Goal: Register for event/course

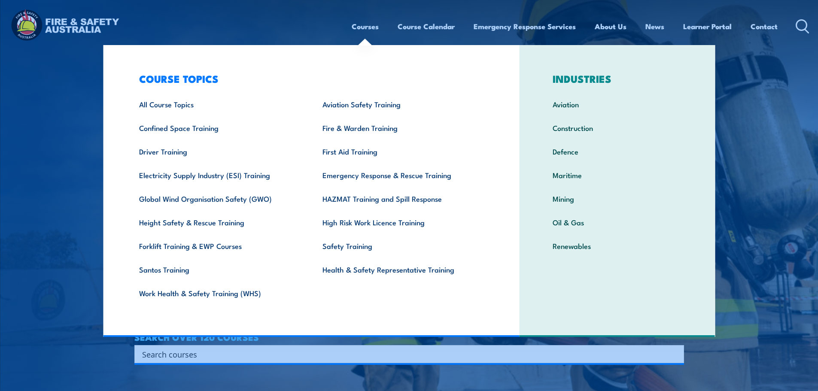
click at [367, 26] on link "Courses" at bounding box center [365, 26] width 27 height 23
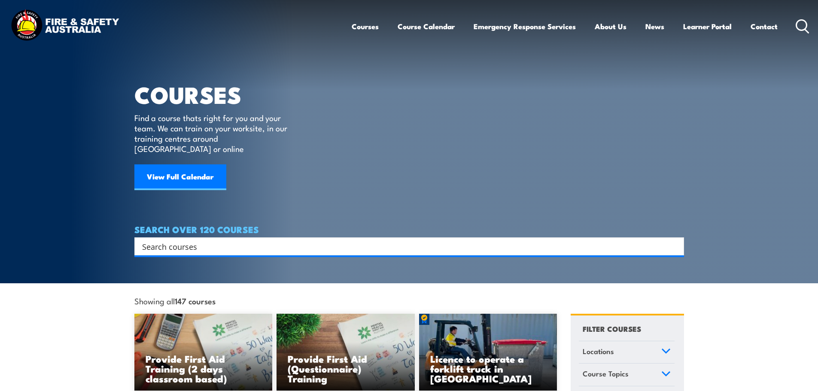
click at [207, 240] on input "Search input" at bounding box center [403, 246] width 523 height 13
click at [427, 27] on link "Course Calendar" at bounding box center [426, 26] width 57 height 23
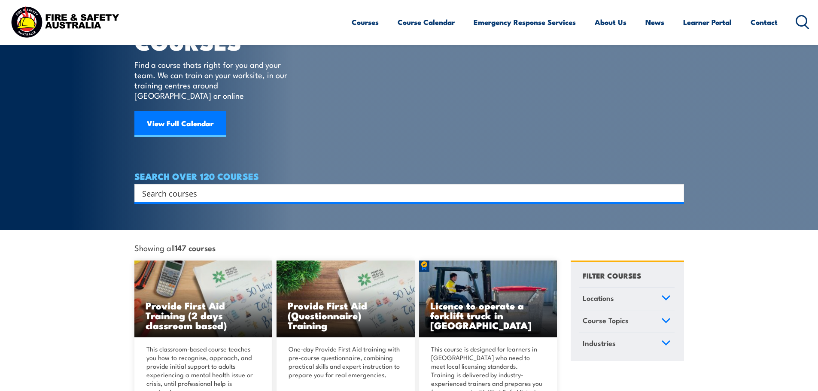
scroll to position [172, 0]
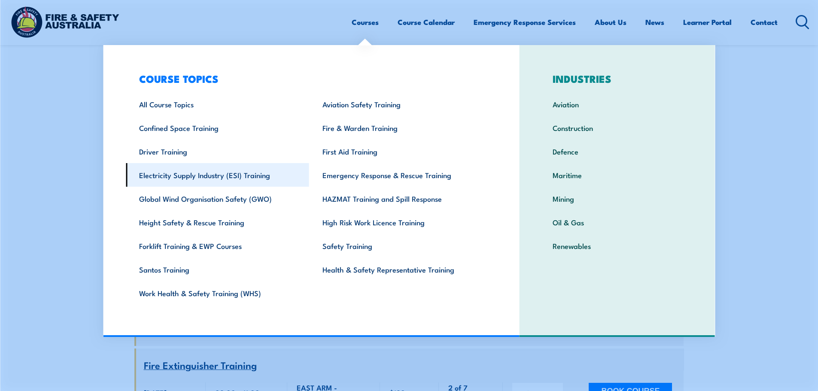
click at [353, 21] on link "Courses" at bounding box center [365, 22] width 27 height 23
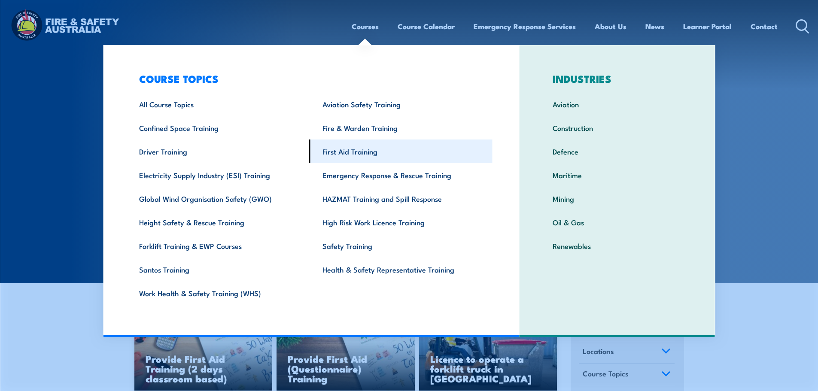
click at [358, 141] on link "First Aid Training" at bounding box center [400, 152] width 183 height 24
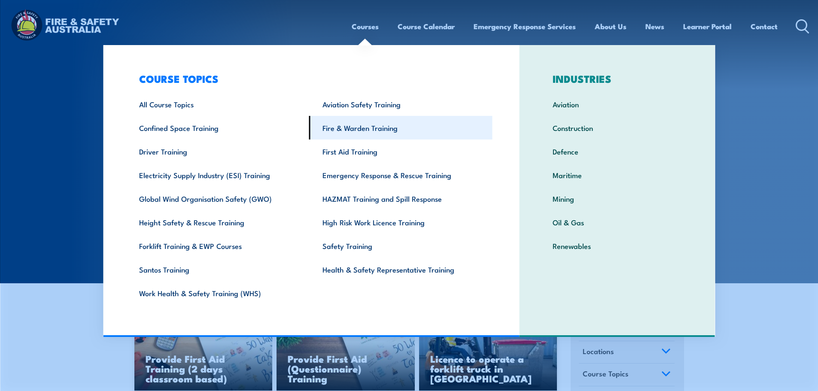
click at [359, 128] on link "Fire & Warden Training" at bounding box center [400, 128] width 183 height 24
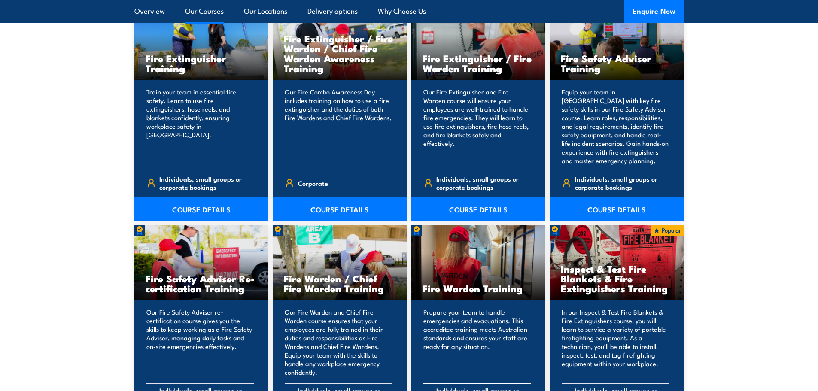
scroll to position [945, 0]
click at [463, 208] on link "COURSE DETAILS" at bounding box center [478, 210] width 134 height 24
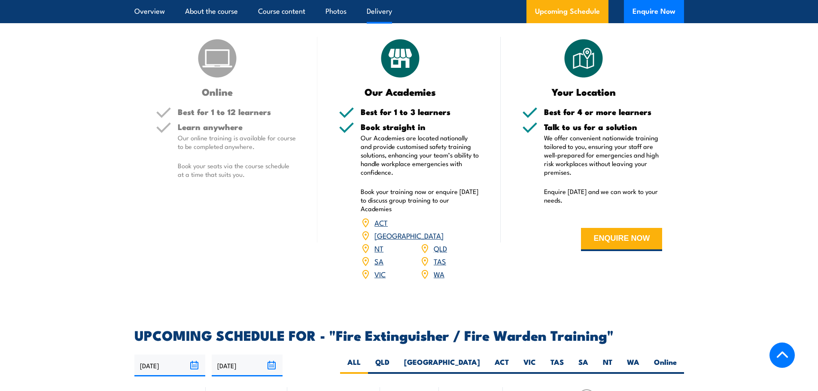
scroll to position [1246, 0]
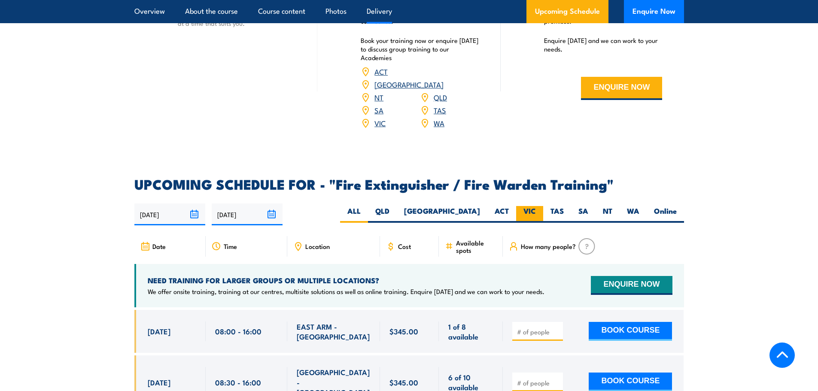
click at [533, 206] on label "VIC" at bounding box center [529, 214] width 27 height 17
click at [536, 206] on input "VIC" at bounding box center [539, 209] width 6 height 6
radio input "true"
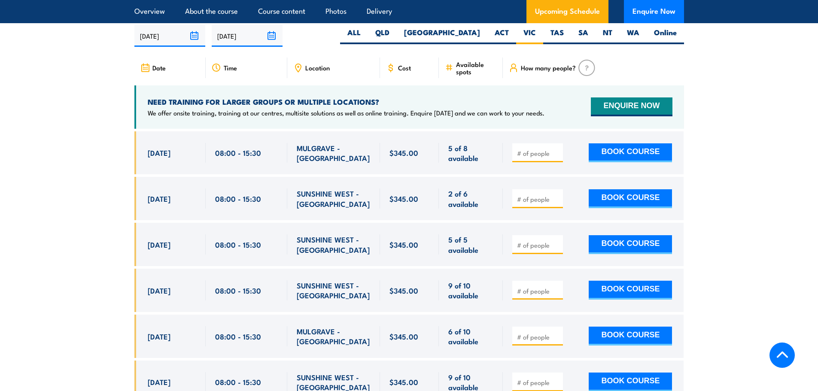
scroll to position [1411, 0]
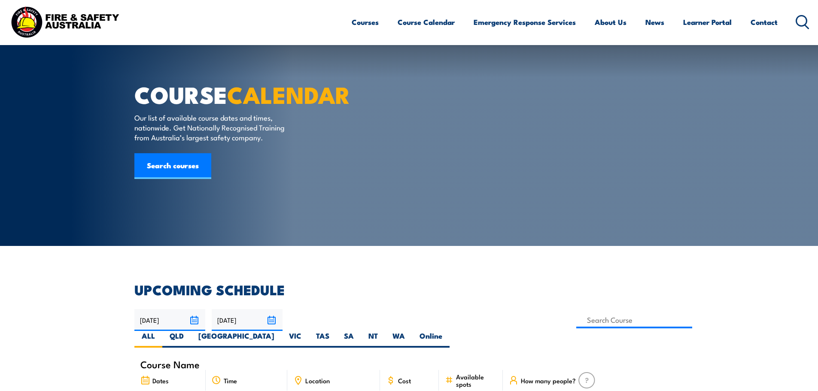
scroll to position [129, 0]
click at [576, 312] on input at bounding box center [634, 320] width 116 height 17
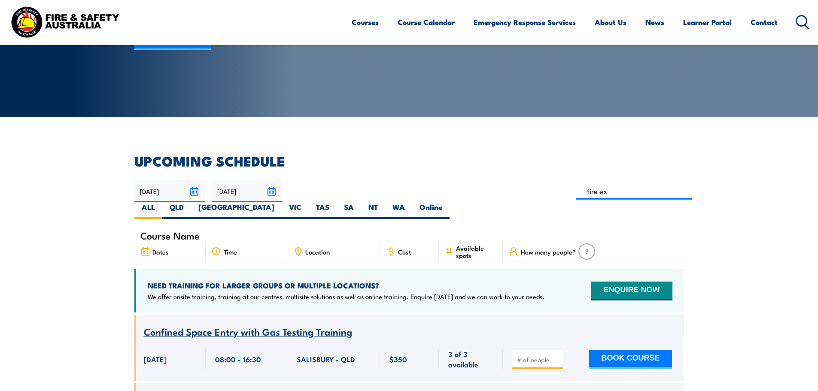
type input "Fire Extinguisher / Fire Warden Training"
click at [309, 202] on label "VIC" at bounding box center [295, 210] width 27 height 17
click at [307, 202] on input "VIC" at bounding box center [305, 205] width 6 height 6
radio input "true"
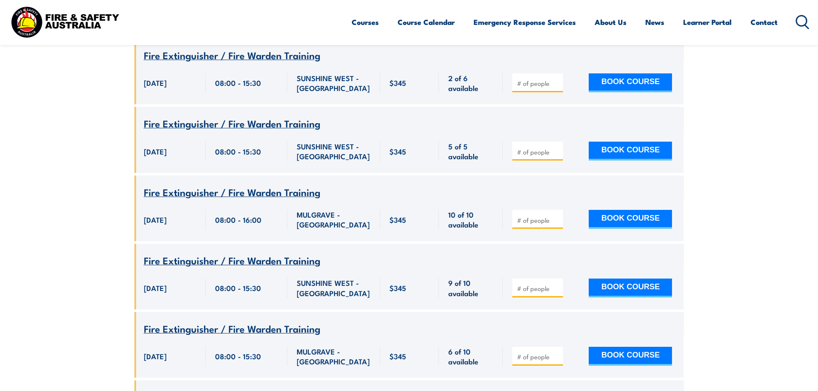
scroll to position [455, 0]
